Goal: Task Accomplishment & Management: Manage account settings

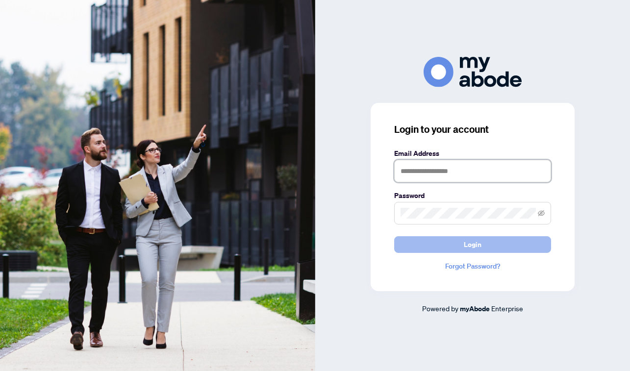
type input "**********"
click at [465, 247] on span "Login" at bounding box center [473, 245] width 18 height 16
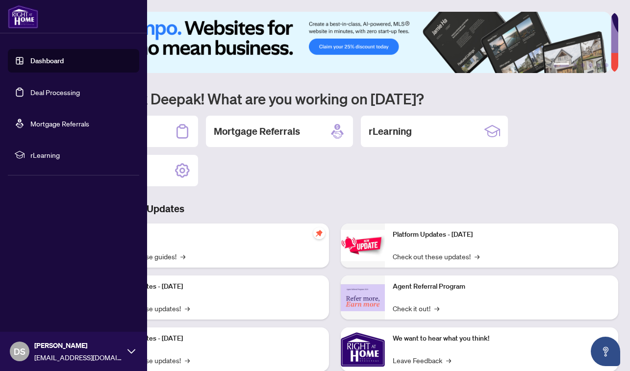
click at [30, 94] on link "Deal Processing" at bounding box center [55, 92] width 50 height 9
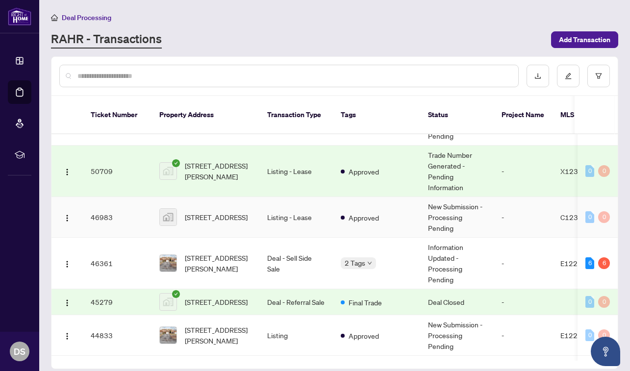
scroll to position [245, 0]
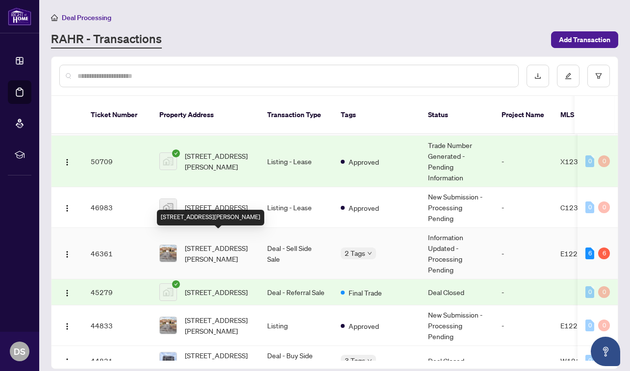
click at [221, 249] on span "21 Mcbrien Crt, Whitby, Ontario L1R 2C8, Canada" at bounding box center [218, 254] width 67 height 22
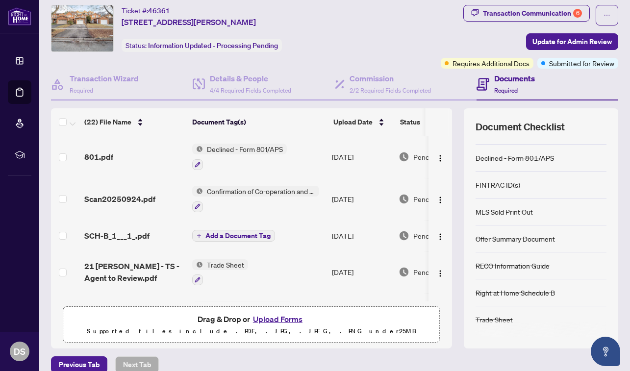
scroll to position [39, 0]
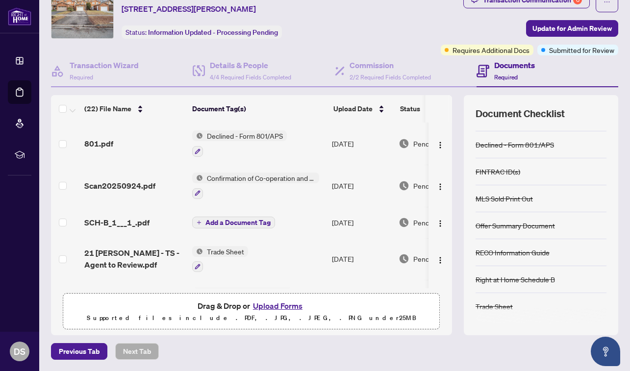
click at [277, 306] on button "Upload Forms" at bounding box center [277, 306] width 55 height 13
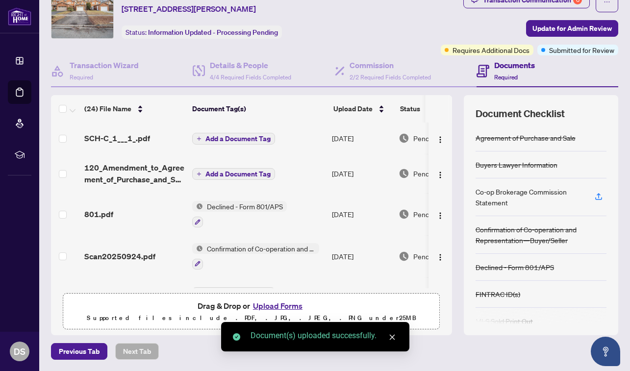
click at [215, 135] on span "Add a Document Tag" at bounding box center [238, 138] width 65 height 7
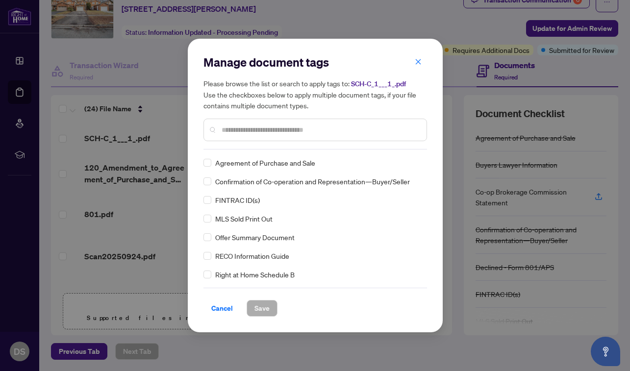
click at [244, 127] on input "text" at bounding box center [320, 130] width 197 height 11
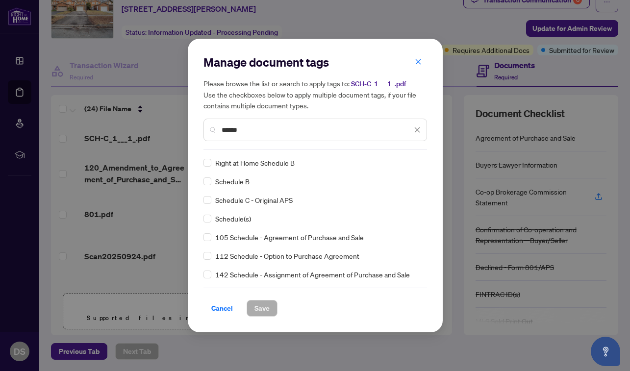
type input "******"
click at [258, 311] on span "Save" at bounding box center [262, 309] width 15 height 16
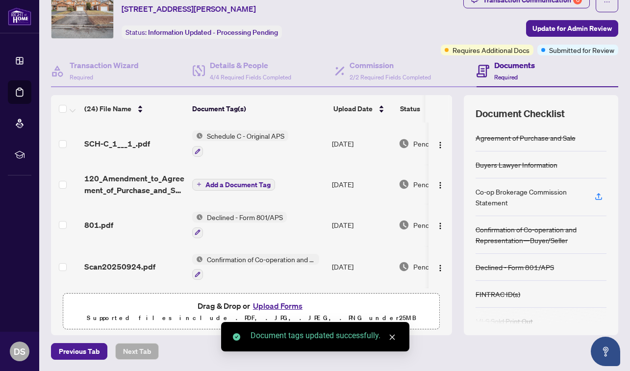
click at [241, 185] on span "Add a Document Tag" at bounding box center [238, 185] width 65 height 7
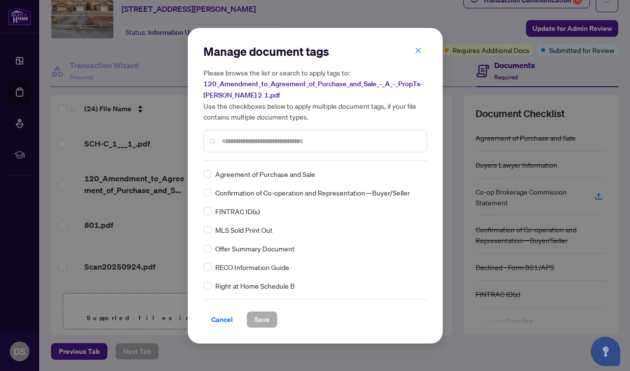
click at [253, 146] on input "text" at bounding box center [320, 141] width 197 height 11
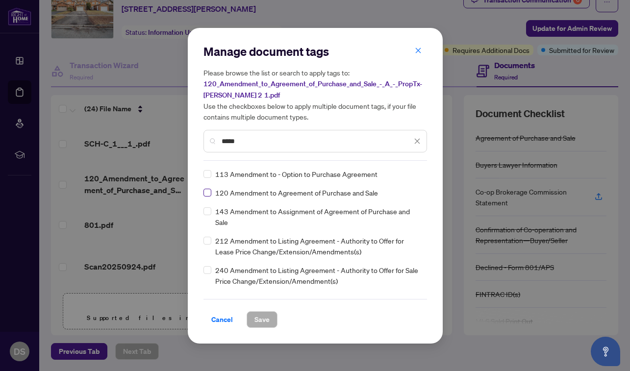
type input "*****"
click at [260, 319] on span "Save" at bounding box center [262, 320] width 15 height 16
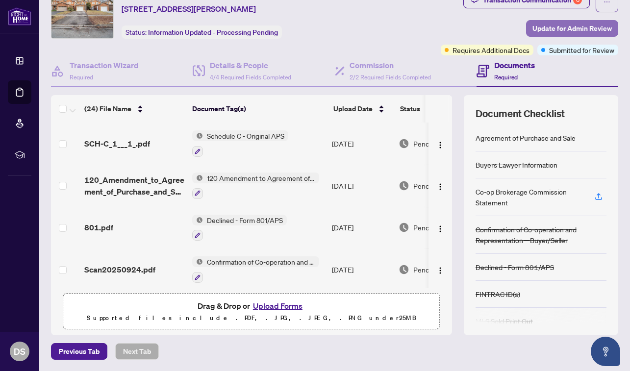
click at [558, 25] on span "Update for Admin Review" at bounding box center [572, 29] width 79 height 16
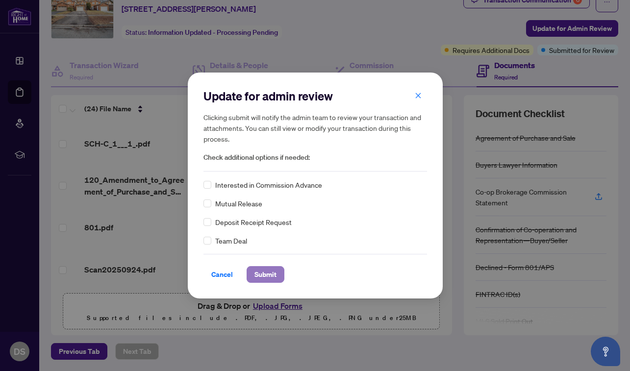
click at [258, 277] on span "Submit" at bounding box center [266, 275] width 22 height 16
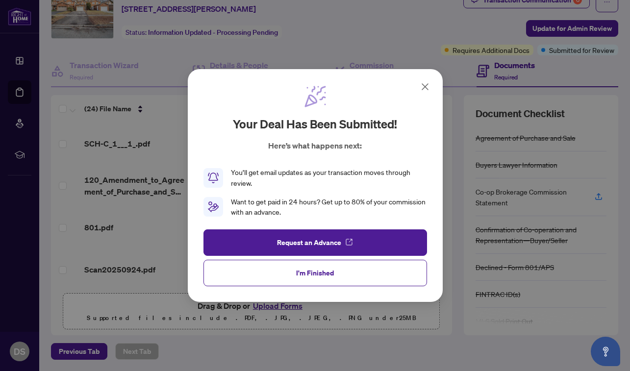
click at [258, 277] on button "I'm Finished" at bounding box center [316, 273] width 224 height 26
